Goal: Understand process/instructions: Learn about a topic

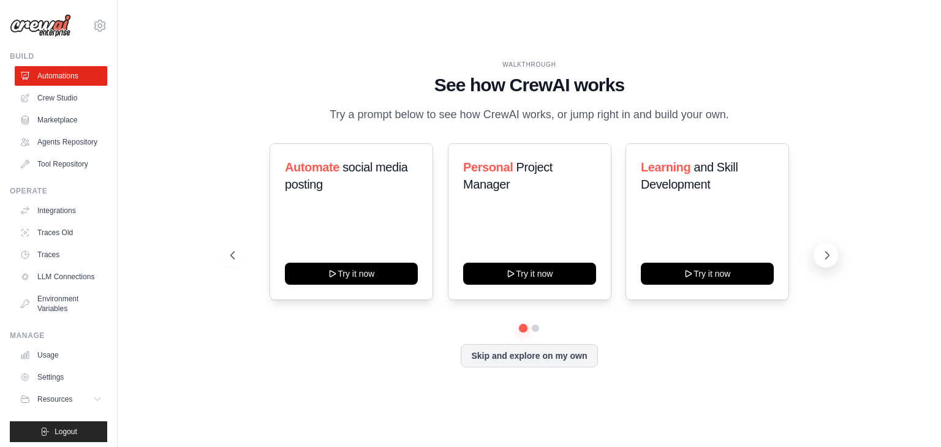
click at [821, 260] on icon at bounding box center [827, 255] width 12 height 12
click at [229, 257] on icon at bounding box center [231, 255] width 12 height 12
click at [823, 265] on button at bounding box center [826, 255] width 25 height 25
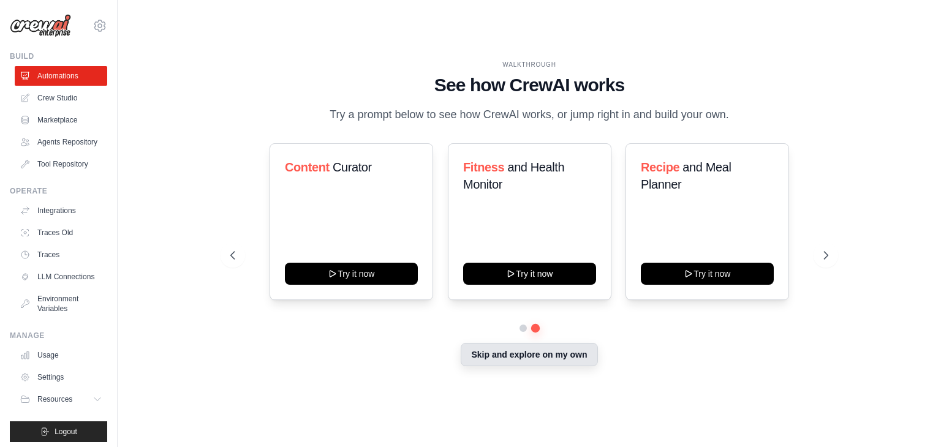
click at [583, 358] on button "Skip and explore on my own" at bounding box center [529, 354] width 137 height 23
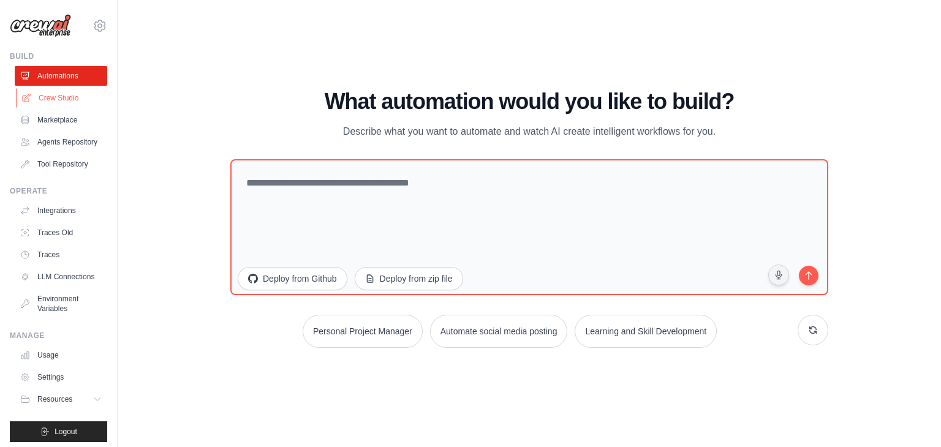
click at [59, 102] on link "Crew Studio" at bounding box center [62, 98] width 93 height 20
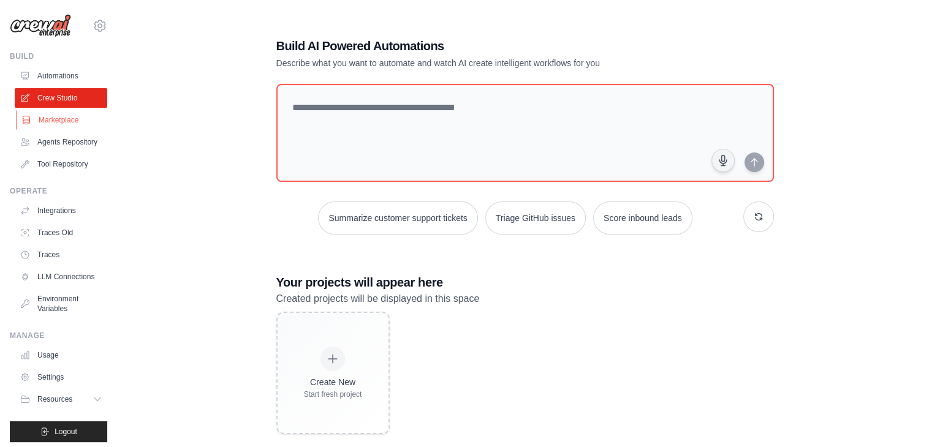
click at [64, 111] on link "Marketplace" at bounding box center [62, 120] width 93 height 20
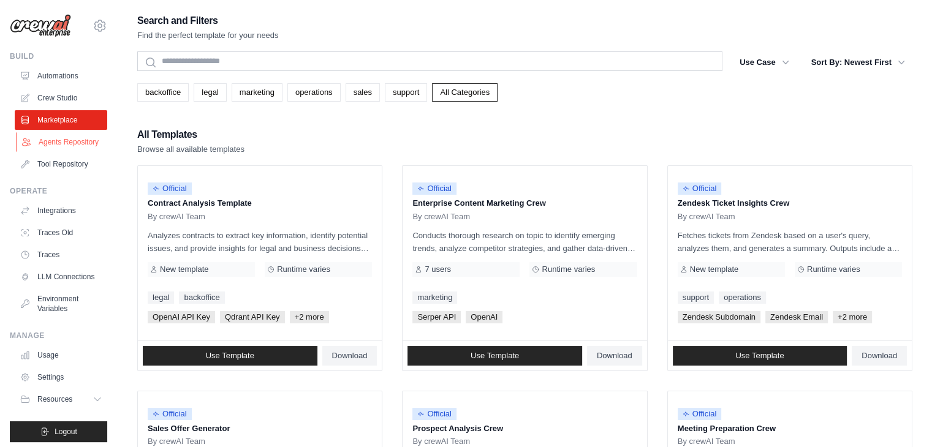
click at [59, 151] on link "Agents Repository" at bounding box center [62, 142] width 93 height 20
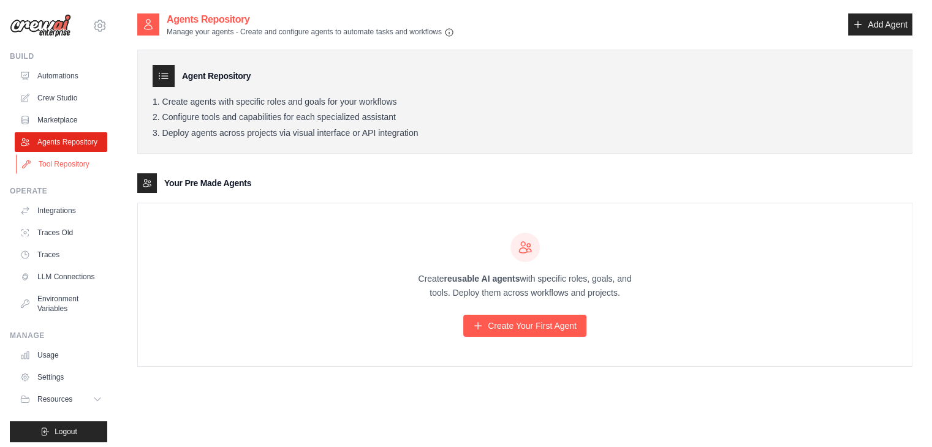
click at [66, 174] on link "Tool Repository" at bounding box center [62, 164] width 93 height 20
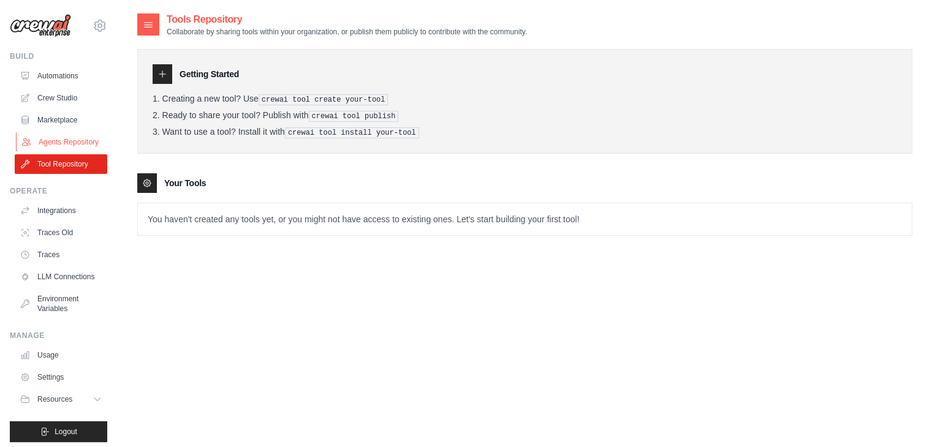
click at [57, 148] on link "Agents Repository" at bounding box center [62, 142] width 93 height 20
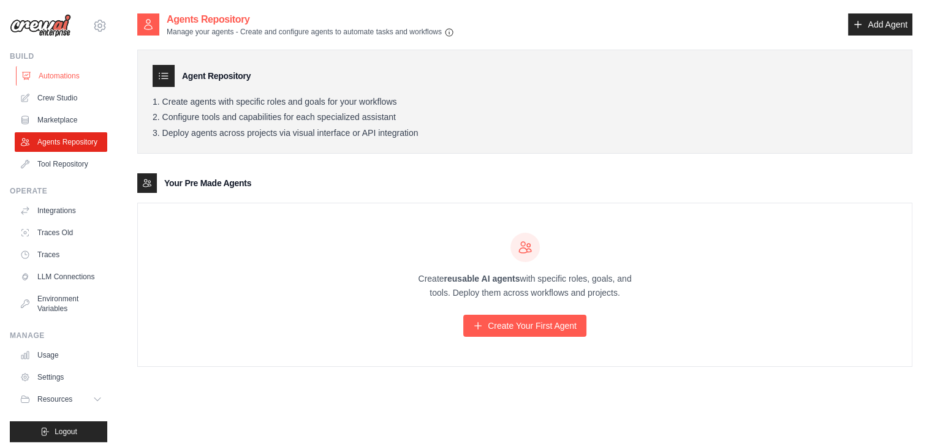
click at [53, 80] on link "Automations" at bounding box center [62, 76] width 93 height 20
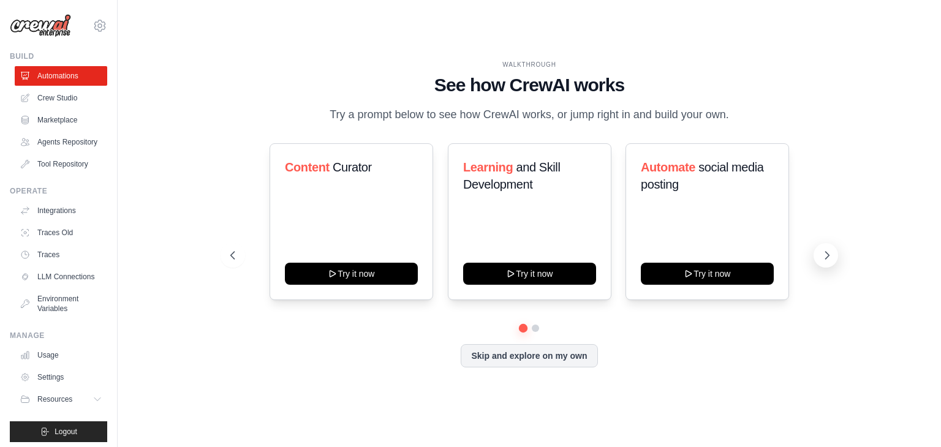
click at [824, 255] on icon at bounding box center [827, 255] width 12 height 12
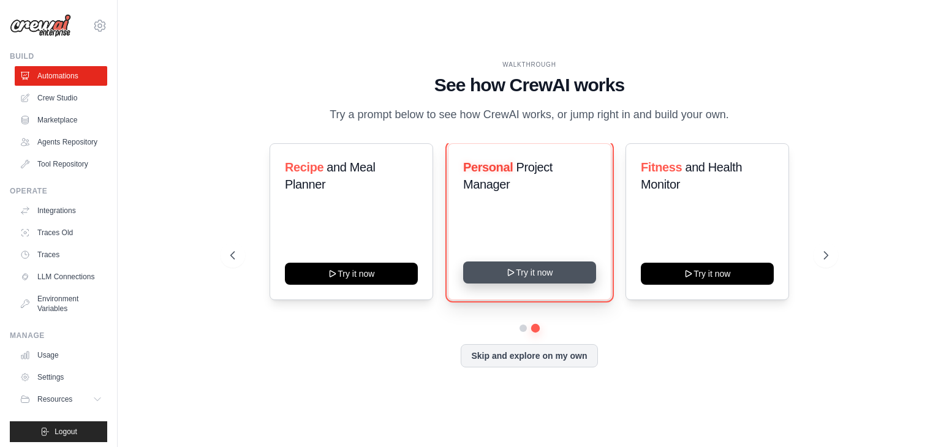
click at [516, 275] on button "Try it now" at bounding box center [529, 273] width 133 height 22
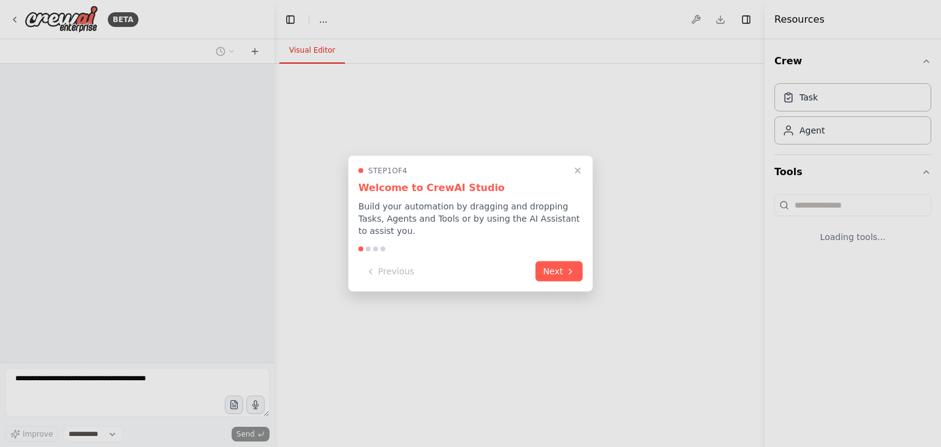
select select "****"
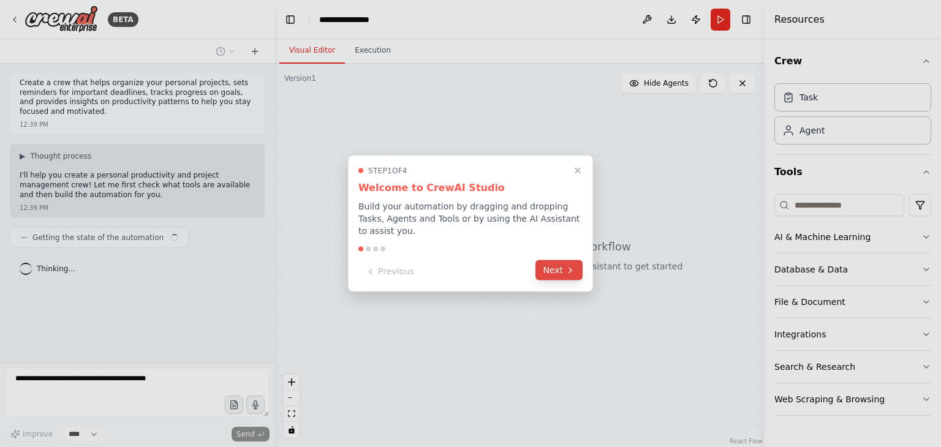
click at [569, 268] on icon at bounding box center [570, 270] width 2 height 5
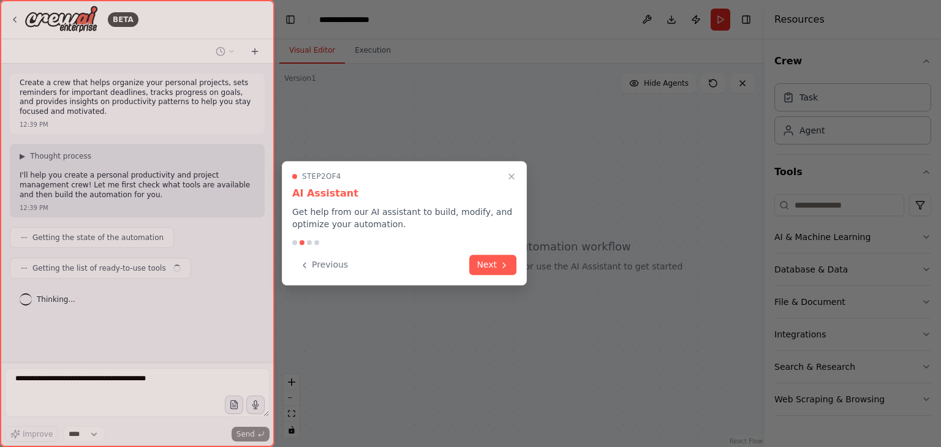
click at [569, 261] on div at bounding box center [470, 223] width 941 height 447
click at [496, 260] on button "Next" at bounding box center [492, 264] width 47 height 20
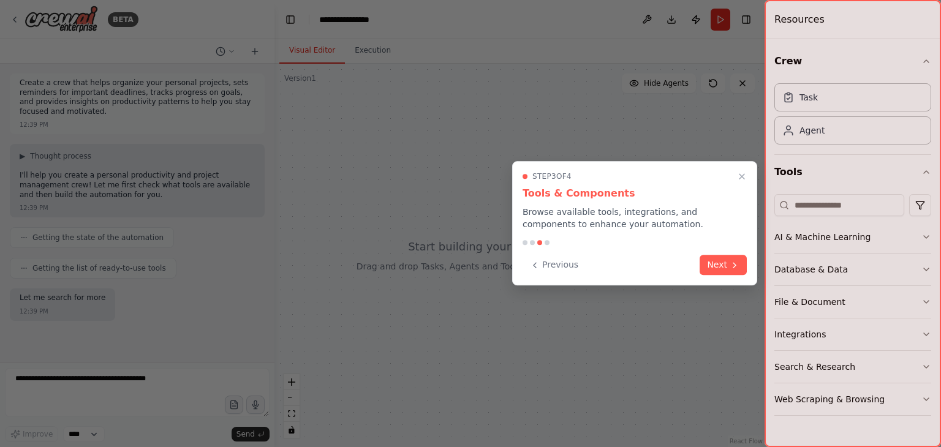
scroll to position [38, 0]
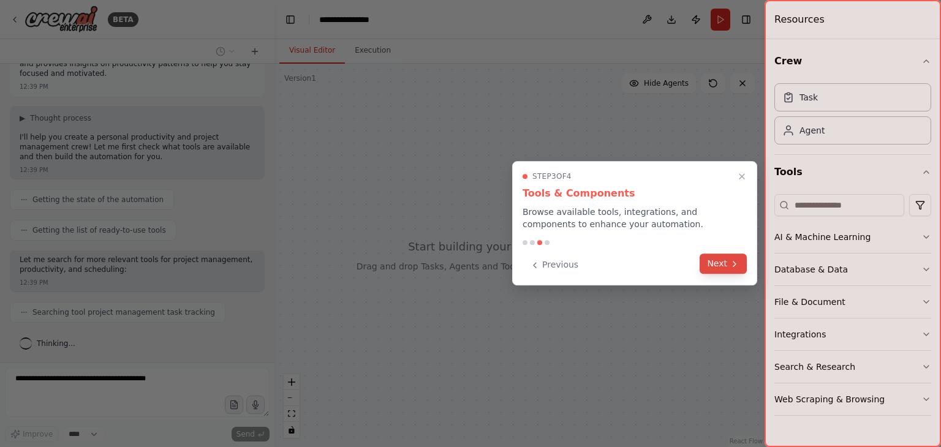
click at [728, 259] on button "Next" at bounding box center [723, 264] width 47 height 20
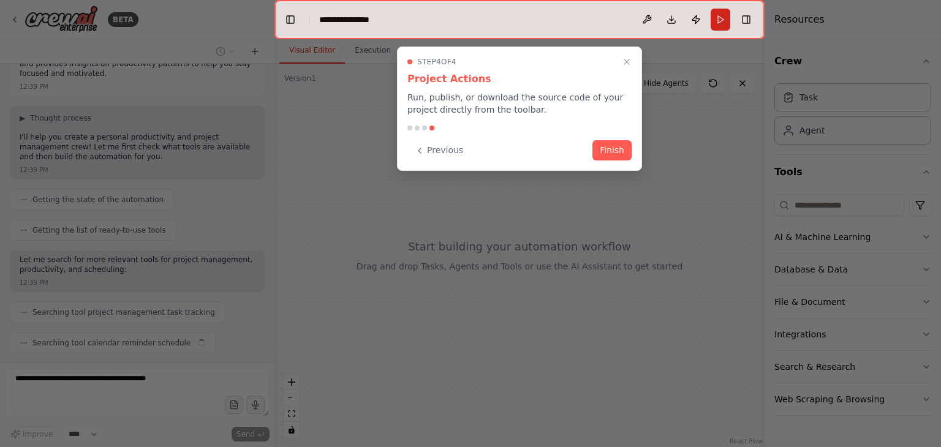
scroll to position [69, 0]
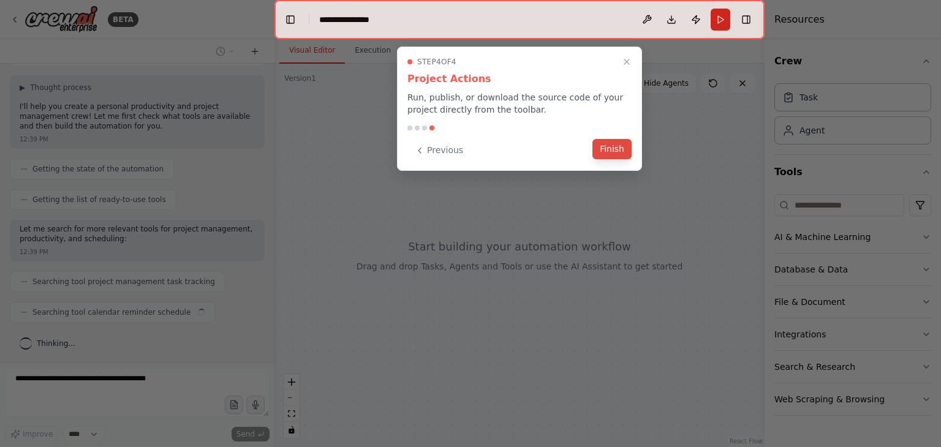
click at [618, 154] on button "Finish" at bounding box center [611, 149] width 39 height 20
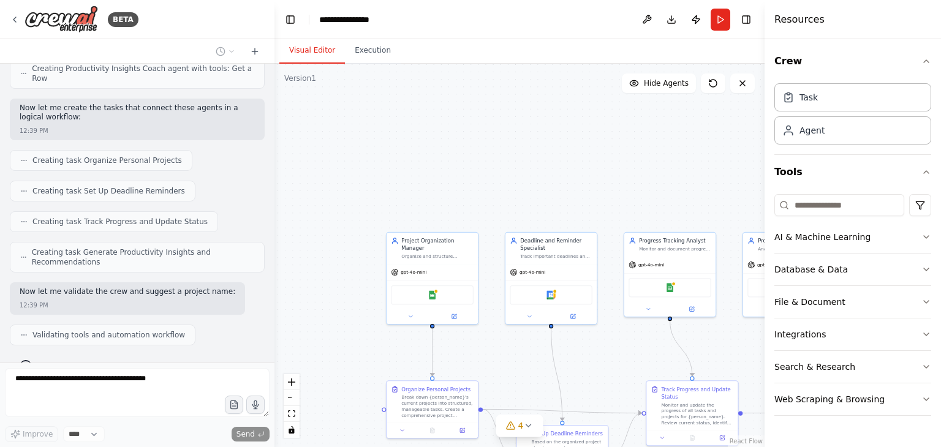
scroll to position [607, 0]
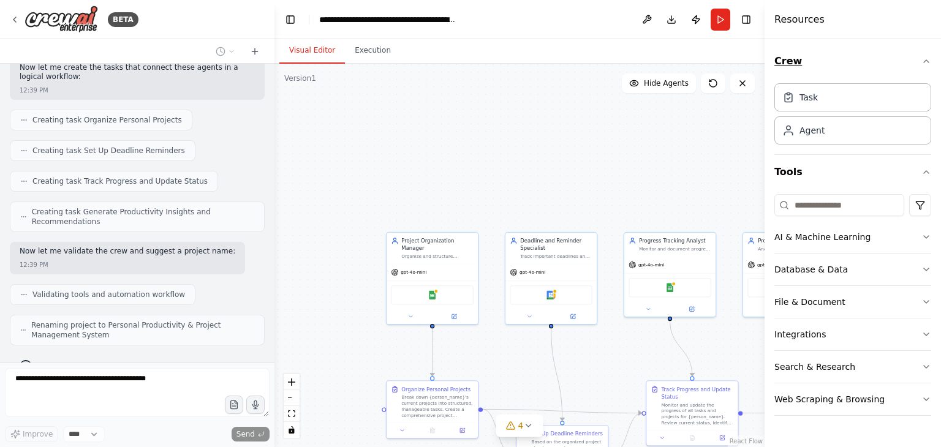
click at [927, 58] on icon "button" at bounding box center [927, 61] width 10 height 10
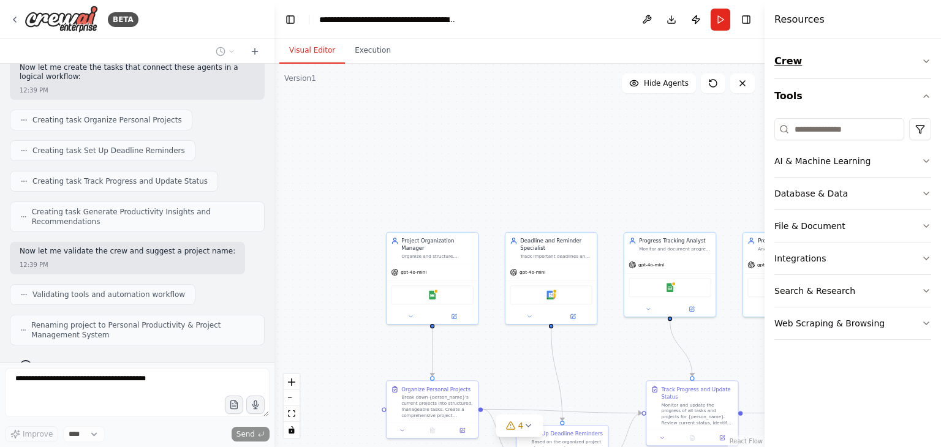
click at [927, 58] on icon "button" at bounding box center [927, 61] width 10 height 10
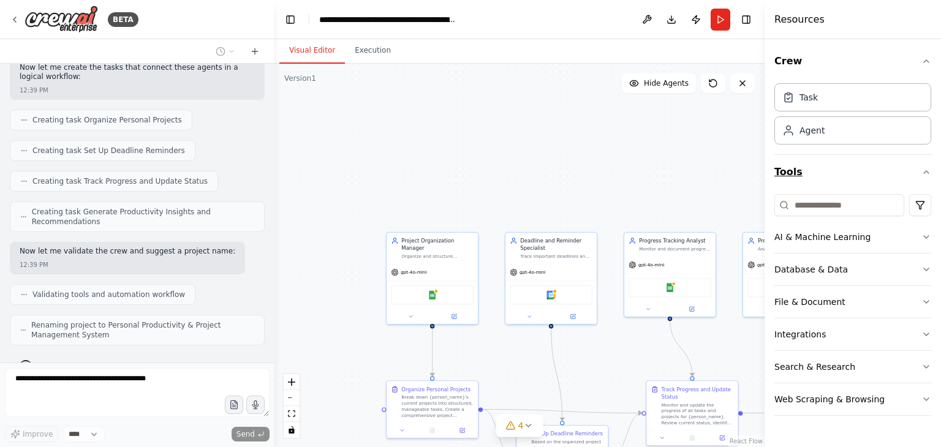
click at [927, 171] on icon "button" at bounding box center [926, 172] width 5 height 2
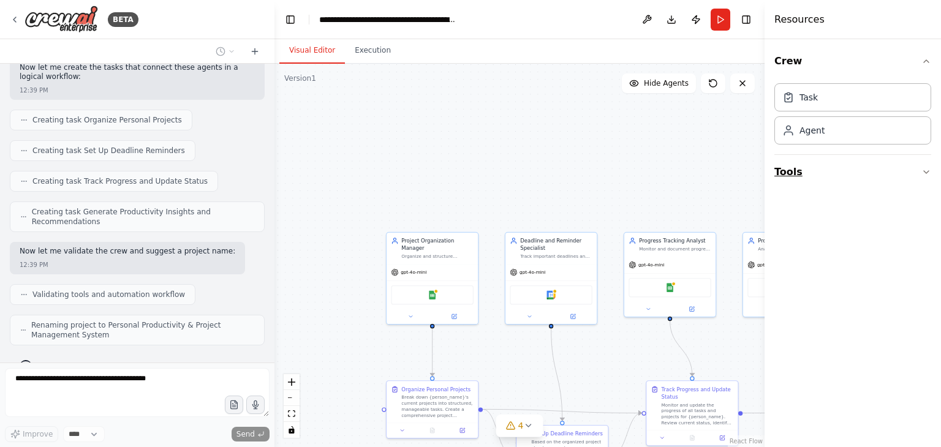
click at [927, 171] on icon "button" at bounding box center [927, 172] width 10 height 10
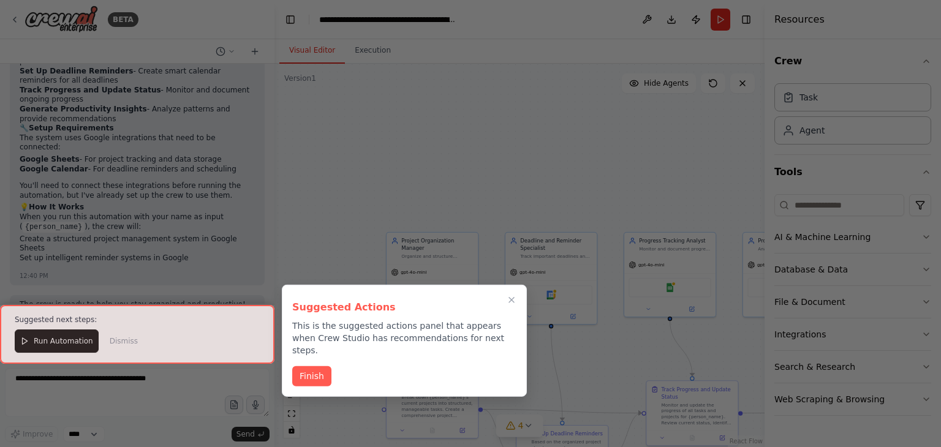
click at [73, 344] on div at bounding box center [137, 334] width 274 height 58
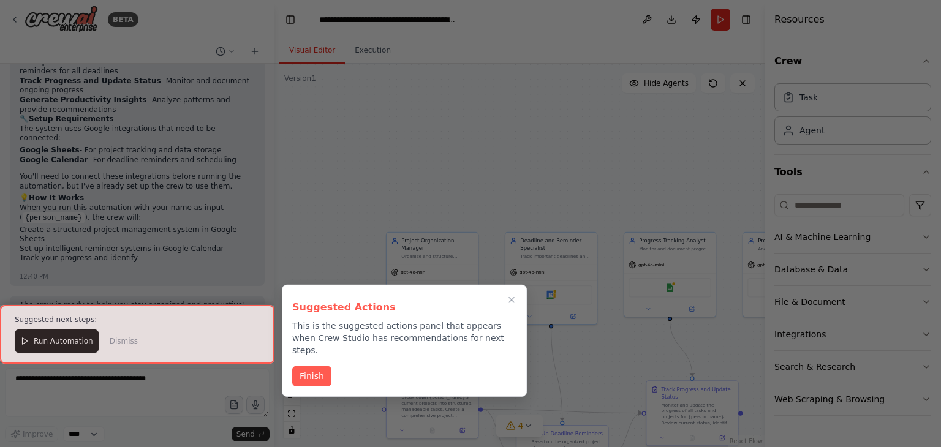
scroll to position [1088, 0]
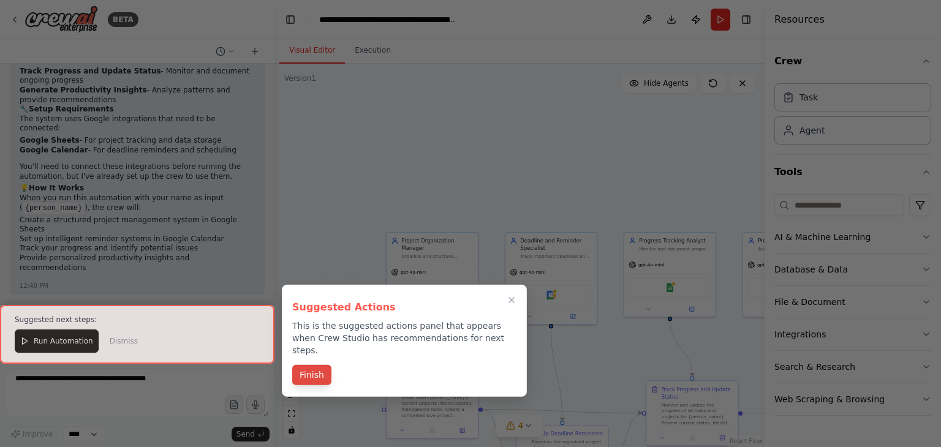
click at [317, 365] on button "Finish" at bounding box center [311, 375] width 39 height 20
